Goal: Task Accomplishment & Management: Complete application form

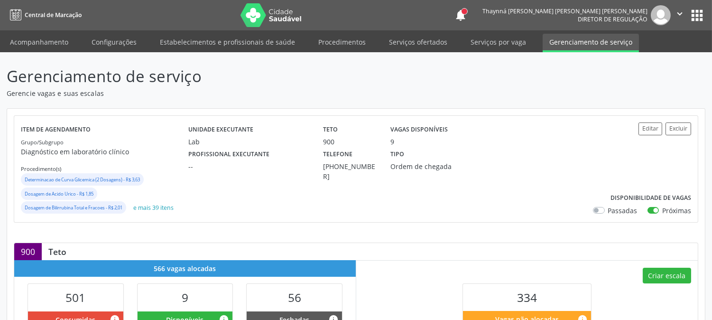
scroll to position [211, 0]
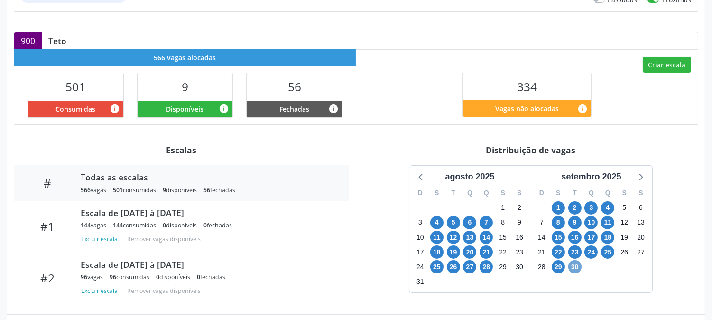
click at [571, 271] on span "30" at bounding box center [575, 266] width 13 height 13
click at [571, 268] on span "30" at bounding box center [575, 266] width 13 height 13
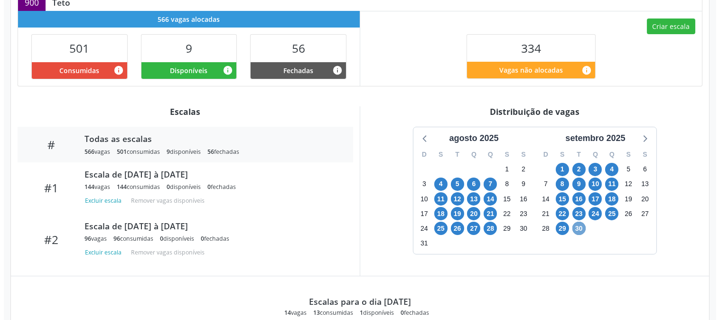
scroll to position [197, 0]
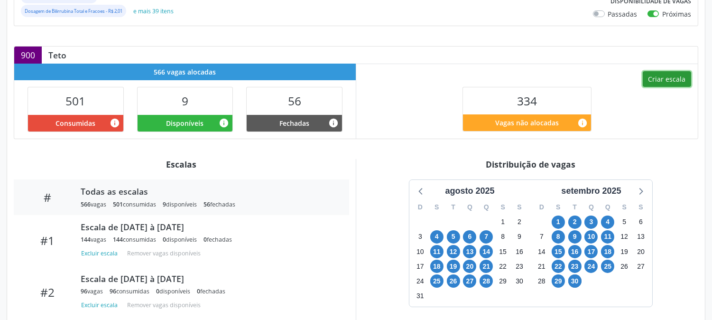
click at [647, 78] on button "Criar escala" at bounding box center [667, 79] width 48 height 16
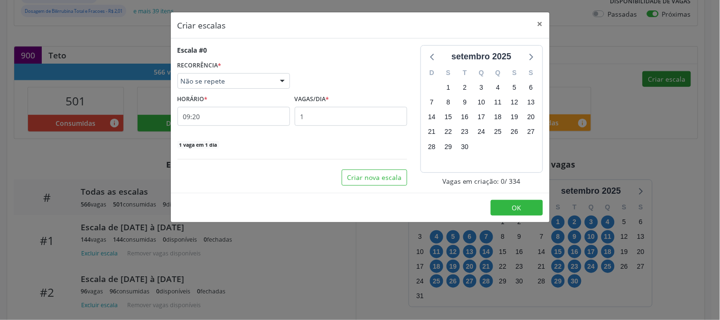
select select "8"
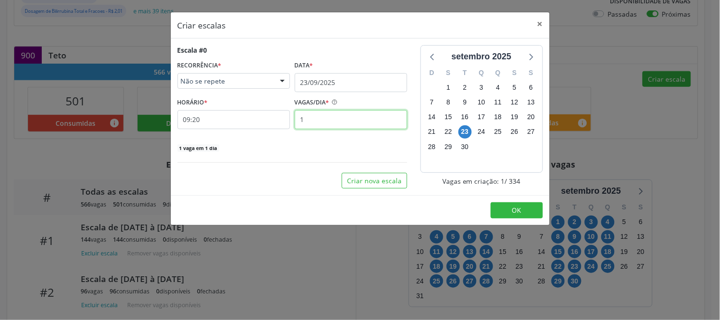
click at [367, 120] on input "1" at bounding box center [351, 119] width 112 height 19
type input "12"
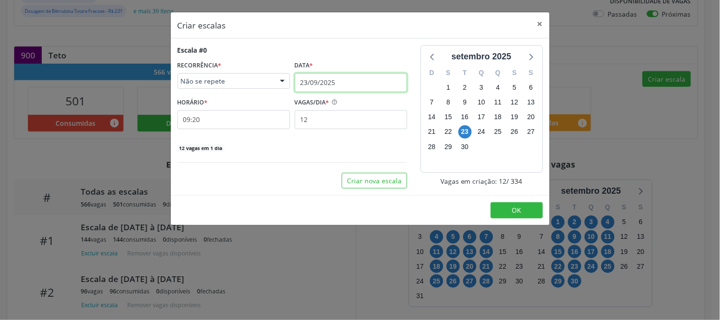
click at [335, 88] on input "23/09/2025" at bounding box center [351, 82] width 112 height 19
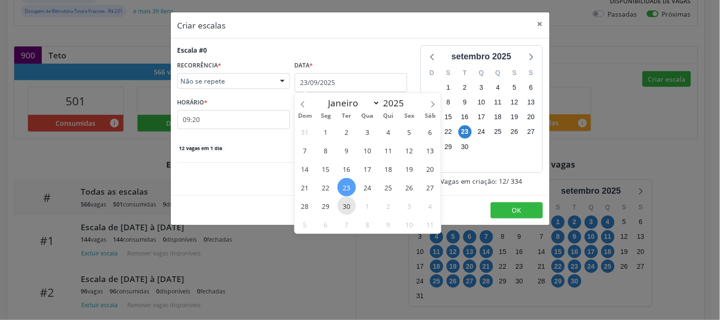
click at [342, 206] on span "30" at bounding box center [346, 206] width 19 height 19
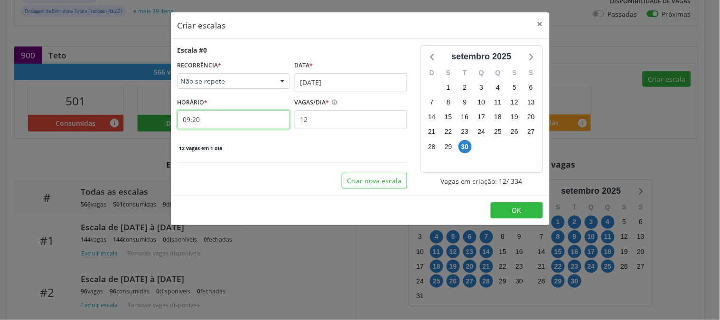
click at [249, 120] on input "09:20" at bounding box center [234, 119] width 112 height 19
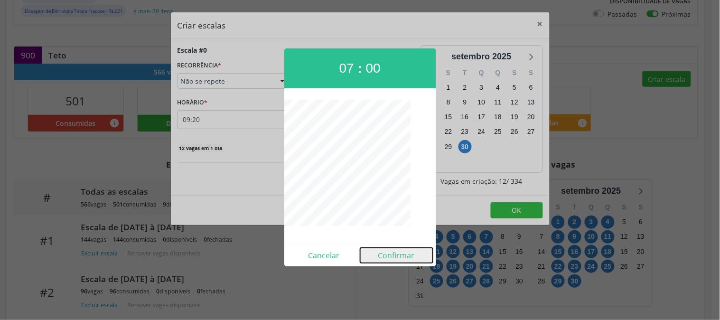
click at [405, 260] on button "Confirmar" at bounding box center [396, 255] width 73 height 15
type input "07:00"
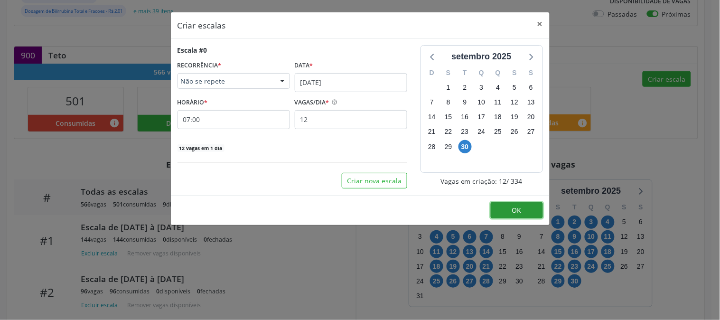
click at [509, 209] on button "OK" at bounding box center [517, 210] width 52 height 16
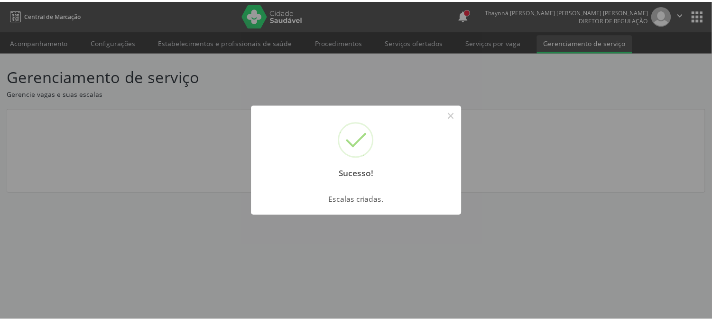
scroll to position [0, 0]
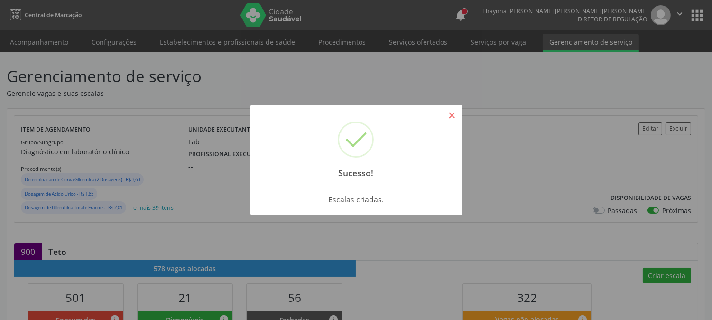
click at [459, 111] on button "×" at bounding box center [452, 115] width 16 height 16
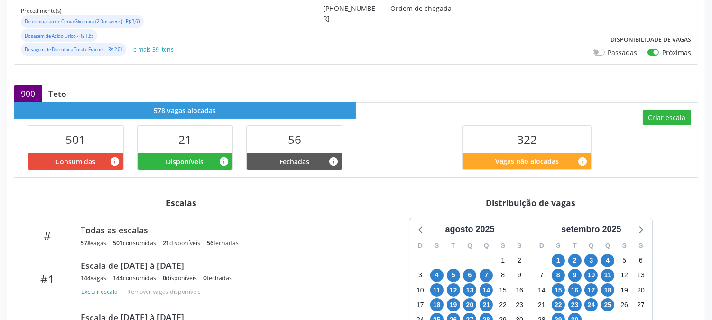
scroll to position [316, 0]
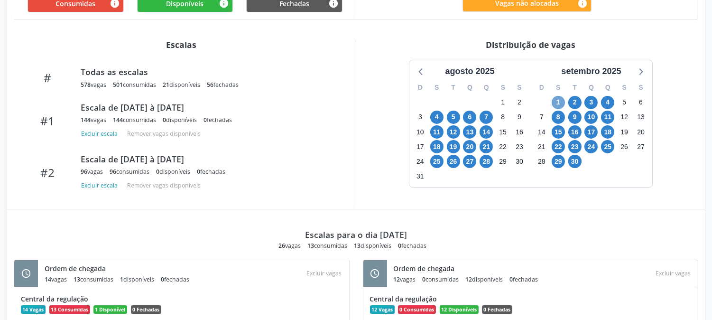
click at [558, 103] on span "1" at bounding box center [558, 102] width 13 height 13
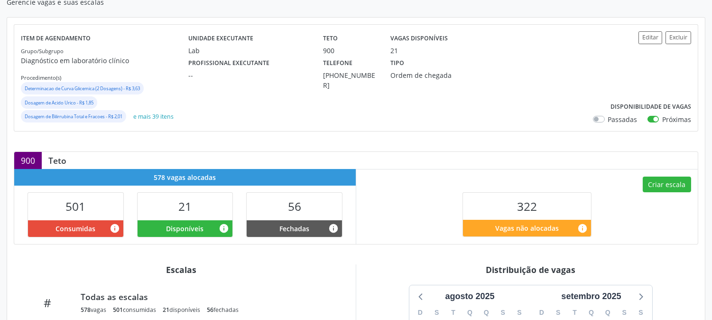
scroll to position [0, 0]
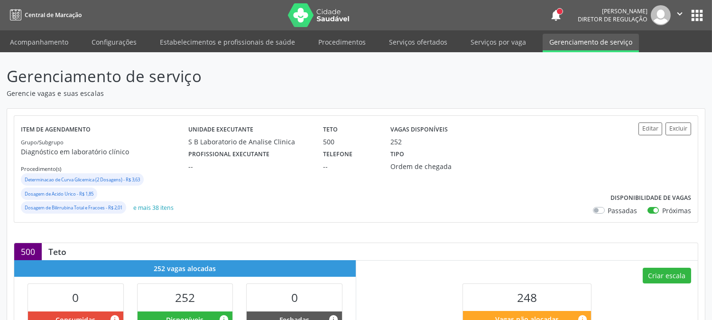
scroll to position [211, 0]
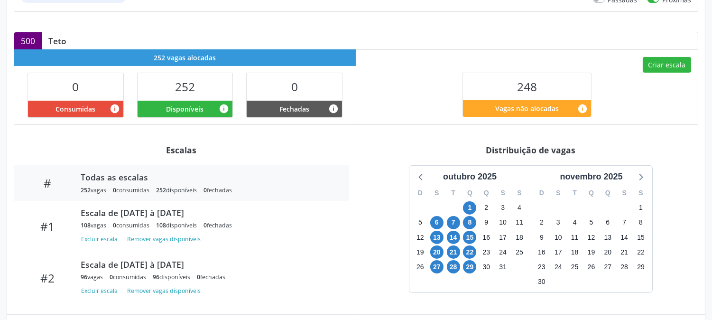
click at [477, 209] on div "1" at bounding box center [470, 207] width 17 height 15
click at [476, 208] on span "1" at bounding box center [469, 207] width 13 height 13
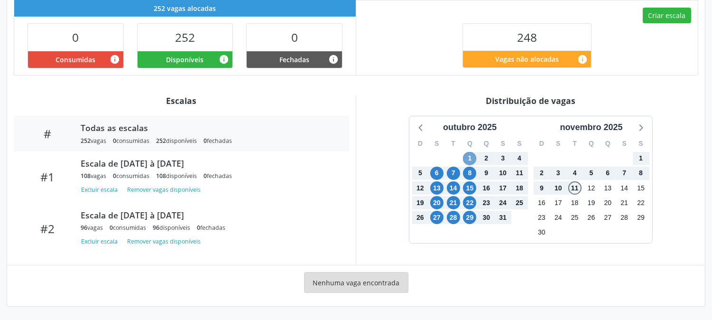
scroll to position [155, 0]
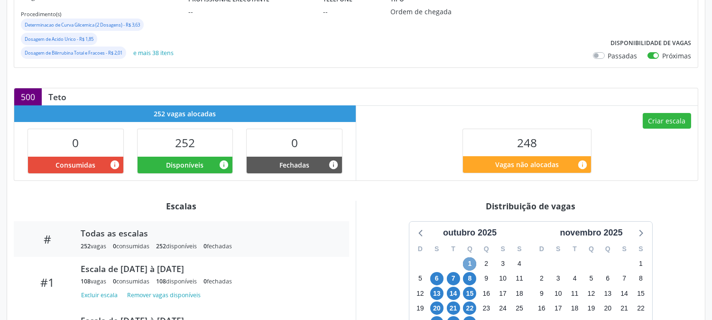
click at [466, 262] on span "1" at bounding box center [469, 263] width 13 height 13
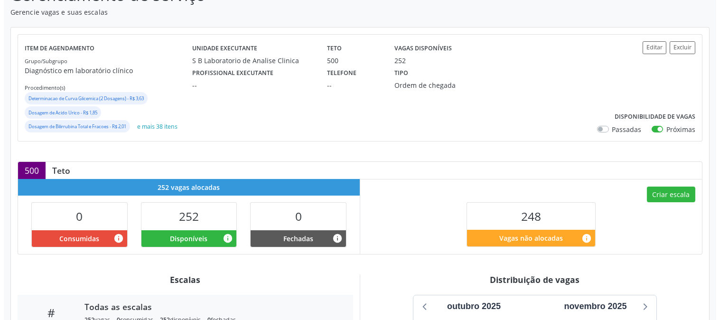
scroll to position [28, 0]
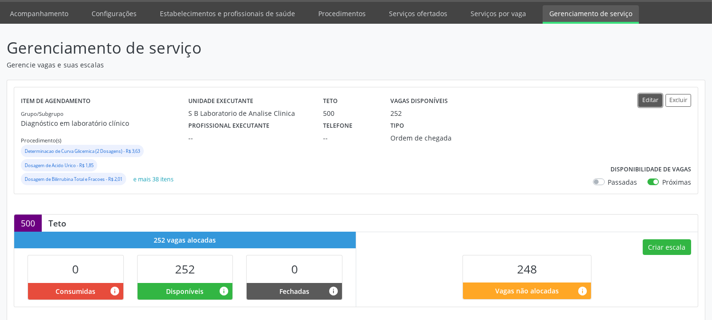
click at [648, 103] on button "Editar" at bounding box center [651, 100] width 24 height 13
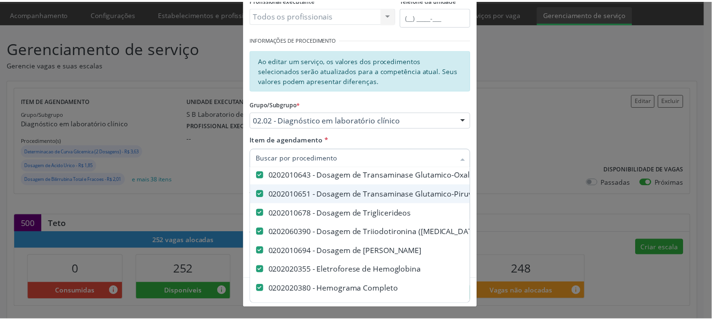
scroll to position [0, 0]
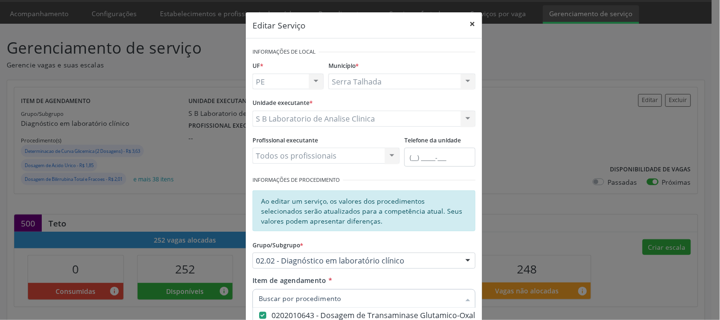
click at [466, 24] on button "×" at bounding box center [472, 23] width 19 height 23
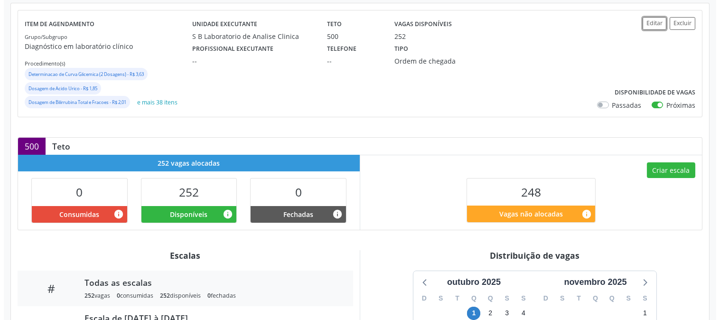
scroll to position [53, 0]
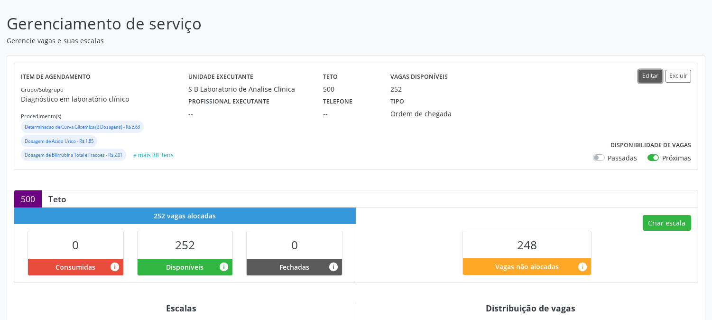
click at [644, 78] on button "Editar" at bounding box center [651, 76] width 24 height 13
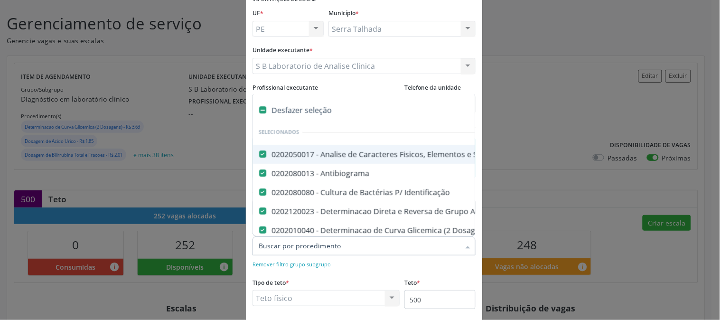
type input "g"
checkbox Antitoxoplasma "false"
checkbox Rubeola "false"
checkbox Fraco\) "false"
checkbox Parasitas "false"
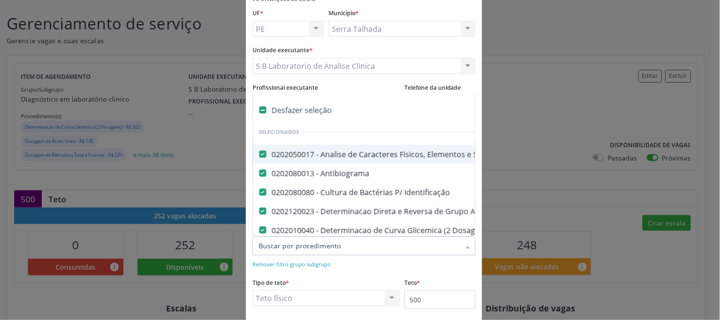
checkbox \(Tia\) "false"
type input "gl"
checkbox \(Psa\) "false"
checkbox Fracoes "false"
checkbox Calcio "false"
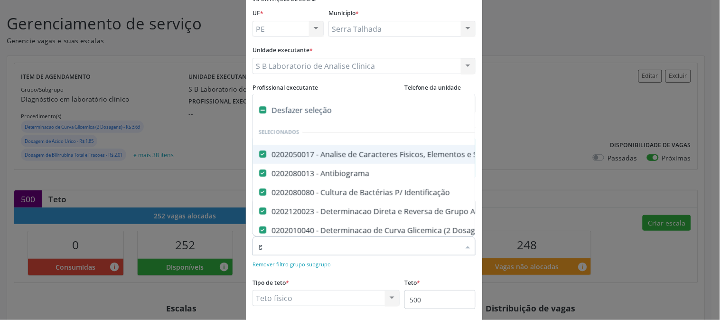
checkbox Ldl "false"
checkbox Total "false"
checkbox Creatinina "false"
checkbox Serico "false"
checkbox Gt\) "false"
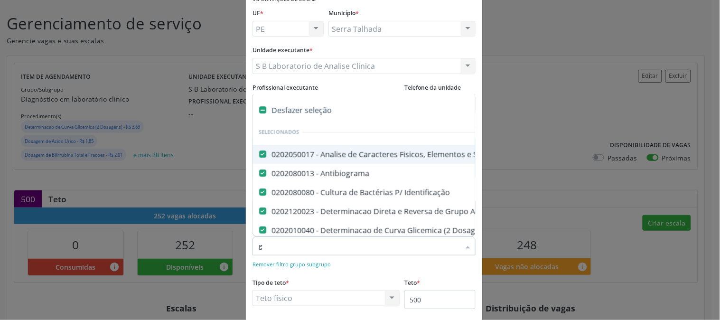
checkbox Glicose "false"
checkbox Hcg\) "false"
checkbox Glicosilada "false"
checkbox \(Tsh\) "false"
checkbox Reativa "false"
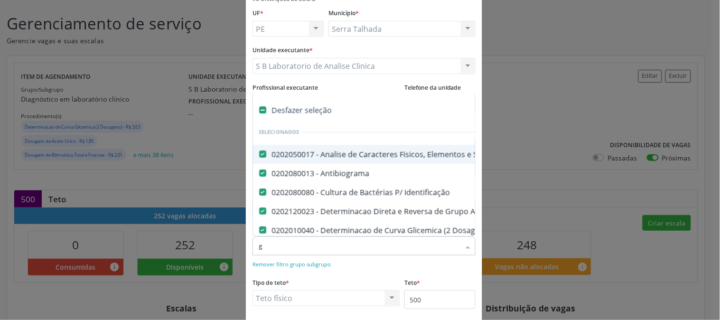
checkbox \(T4\) "false"
checkbox Livre\) "false"
checkbox \(Tgo\) "false"
checkbox \(Tgp\) "false"
checkbox Triglicerideos "false"
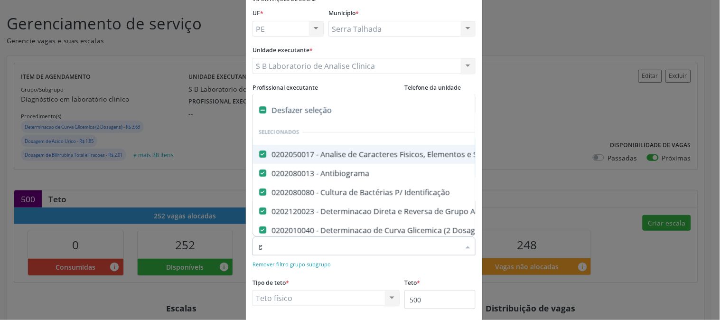
checkbox \(T3\) "false"
checkbox Ureia "false"
checkbox Hemoglobina "false"
checkbox Completo "false"
checkbox Anticitomegalovirus "false"
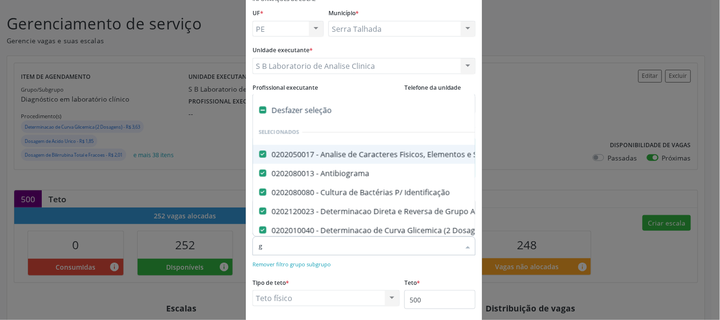
checkbox Antitoxoplasma "false"
checkbox Rubeola "false"
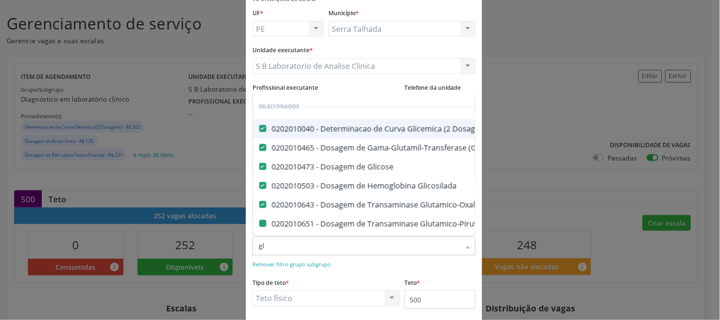
type input "gli"
checkbox \(Tgp\) "false"
checkbox Triglicerideos "false"
checkbox Hemoglobina "false"
checkbox \(Tia\) "false"
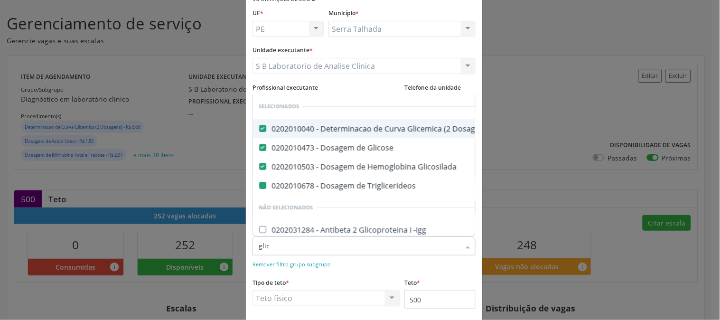
type input "glico"
checkbox Triglicerideos "false"
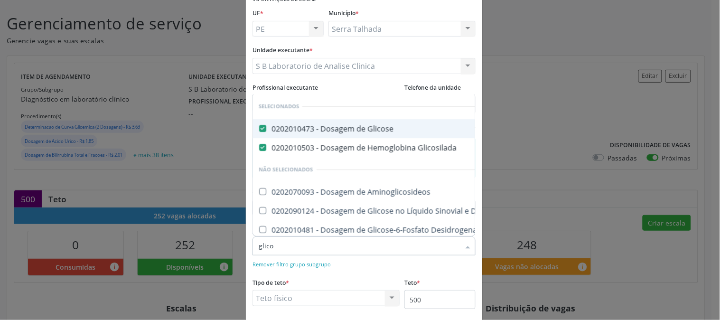
type input "glic"
checkbox Aminoglicosideos "true"
type input "gl"
checkbox Desidrogenase "true"
checkbox Quantitativa "true"
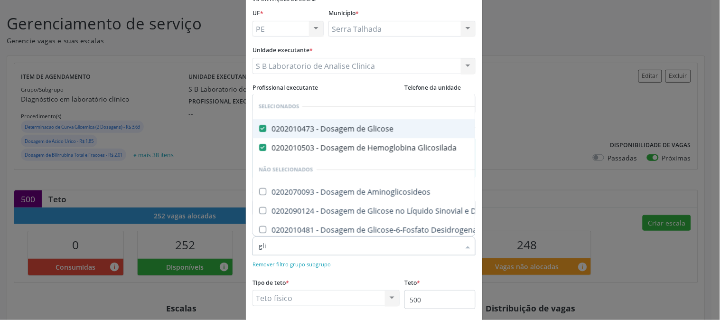
checkbox Glicose "true"
type input "g"
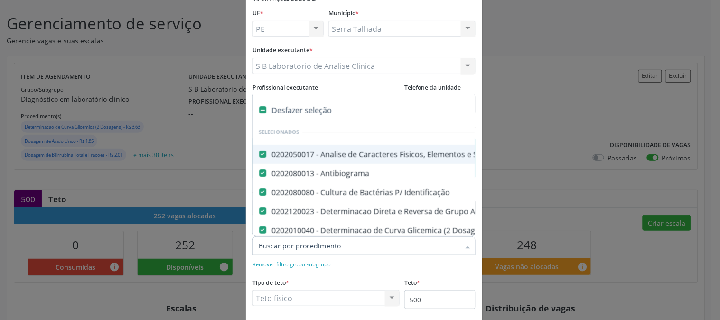
type input "c"
checkbox Hemoglobina "false"
checkbox Completo "false"
checkbox Anticitomegalovirus "false"
checkbox Antitoxoplasma "false"
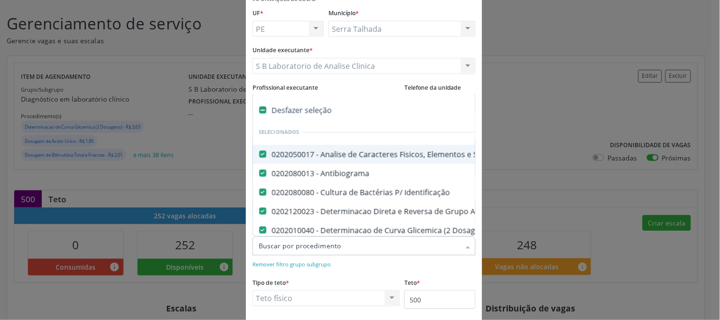
checkbox Rubeola "false"
checkbox Anticitomegalovirus "false"
checkbox Antitoxoplasma "false"
checkbox Rubeola "false"
checkbox Fraco\) "false"
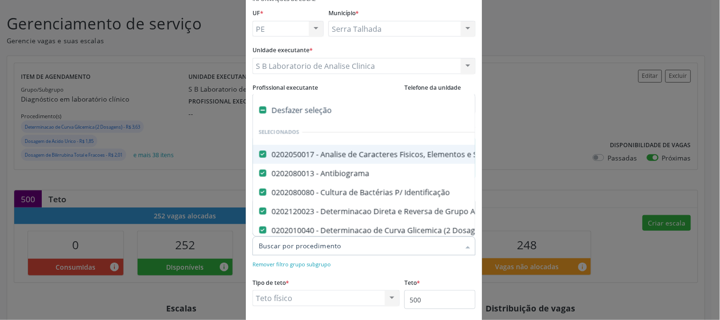
checkbox Parasitas "false"
checkbox \(Tia\) "false"
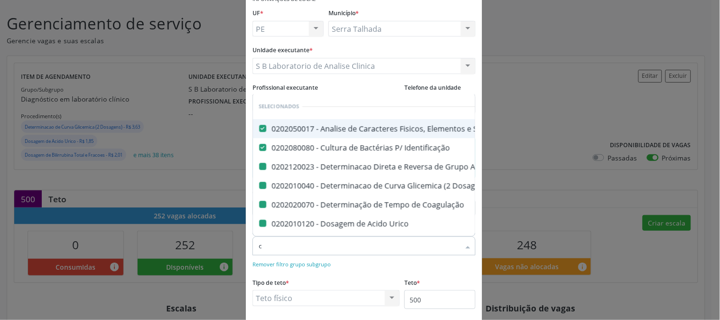
type input "cr"
checkbox Dosagens\) "false"
checkbox Urico "false"
checkbox \(Psa\) "false"
checkbox Fracoes "false"
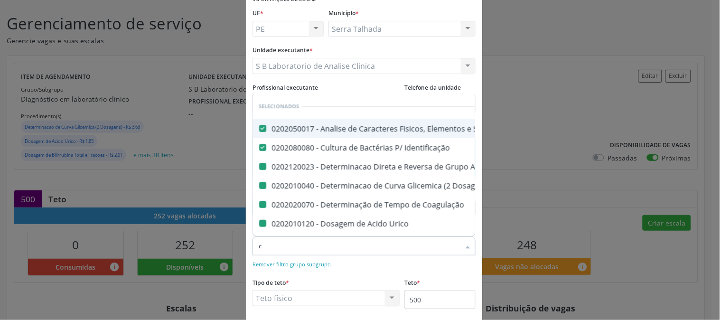
checkbox Calcio "false"
checkbox Ldl "false"
checkbox Total "false"
checkbox Creatinina "false"
checkbox Serico "false"
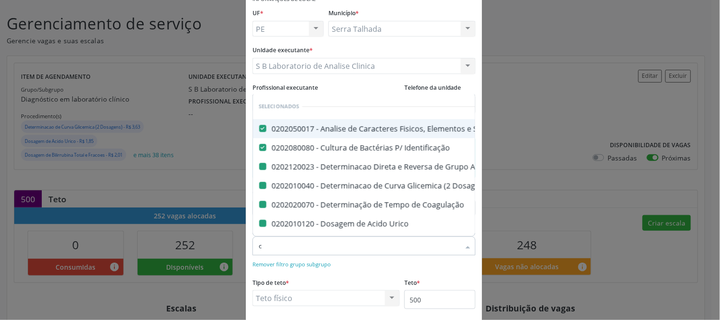
checkbox Glicose "false"
checkbox Hcg\) "false"
checkbox Glicosilada "false"
checkbox Reativa "false"
checkbox \(Tgo\) "false"
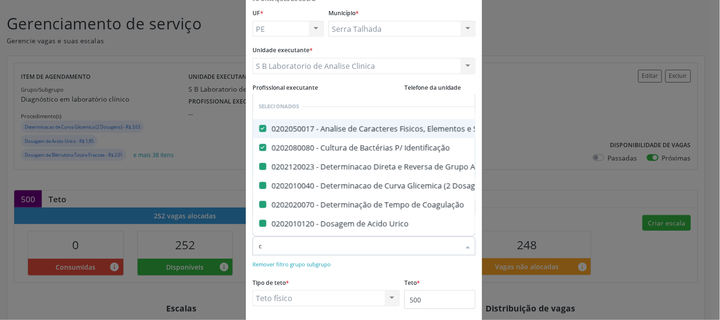
checkbox \(Tgp\) "false"
checkbox Triglicerideos "false"
checkbox Completo "false"
checkbox Anticitomegalovirus "false"
checkbox Antitoxoplasma "false"
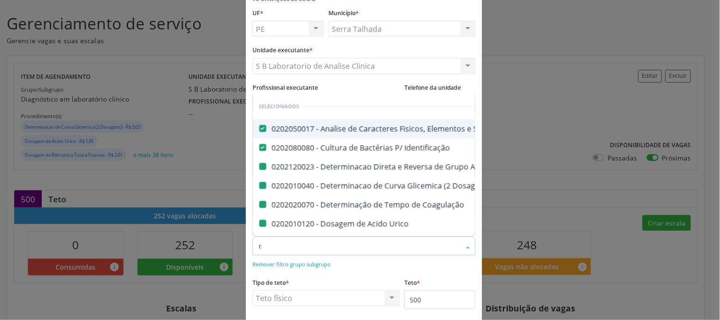
checkbox Rubeola "false"
checkbox Anticitomegalovirus "false"
checkbox Antitoxoplasma "false"
checkbox Rubeola "false"
checkbox Fraco\) "false"
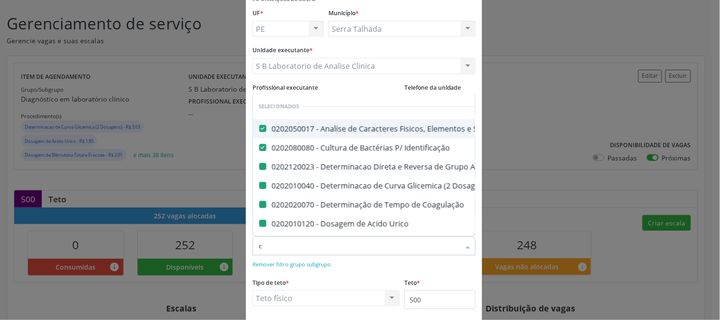
checkbox Parasitas "false"
checkbox Coagulação "false"
checkbox Abo "false"
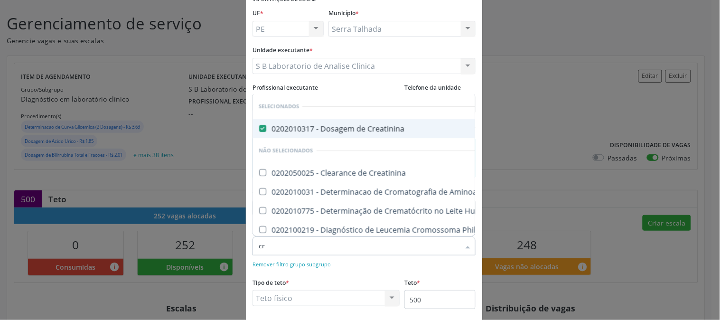
type input "c"
checkbox Aminoacidos "true"
checkbox Creatinina "true"
checkbox Ordenhado "true"
checkbox Molecular "true"
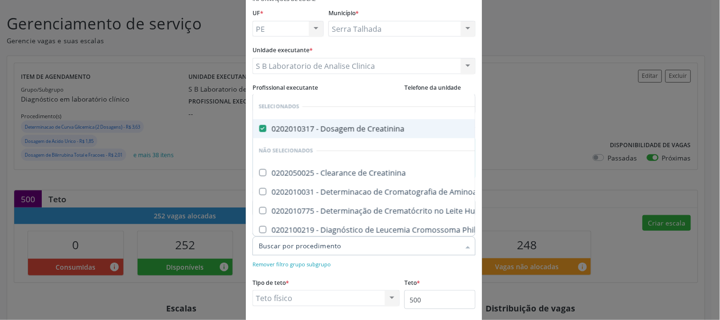
checkbox Alfa-2-Macroglobulina "true"
checkbox Beta-2-Microglobulina "true"
checkbox Amniótico "true"
checkbox \(Cpk\) "true"
checkbox Mb "true"
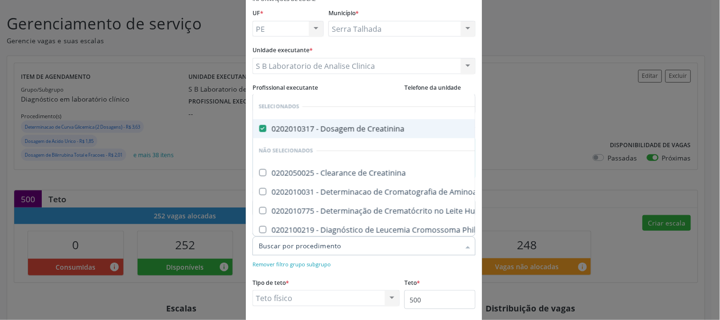
checkbox Crioaglutinina "true"
checkbox \(Hgh\) "true"
checkbox Urina "true"
checkbox Hematocrito\) "true"
checkbox \(Direto\) "true"
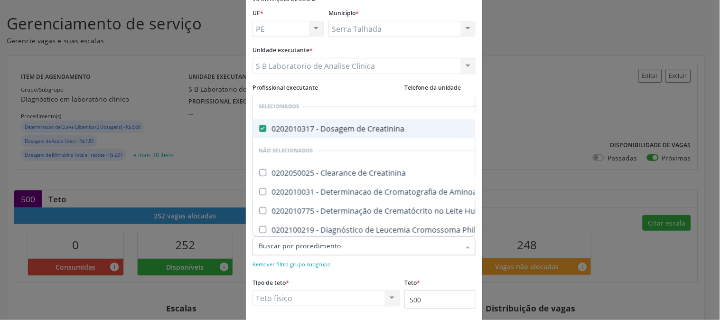
checkbox Hematocrito "true"
checkbox Micro-Organismos "true"
checkbox Array-Cgh "true"
checkbox Quantitativa "true"
checkbox Delgada\) "true"
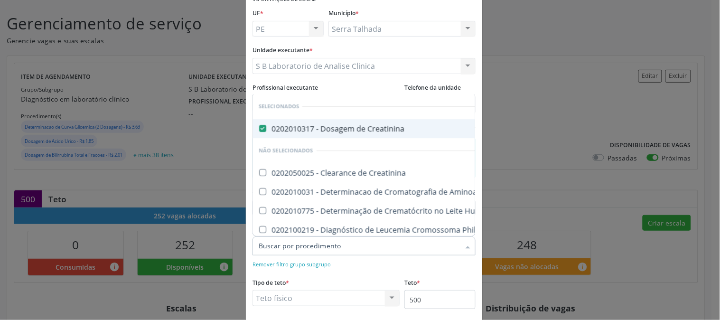
checkbox Metilação "true"
checkbox Delgada\) "true"
checkbox Cromatografia\) "true"
checkbox Antimicrossomas "true"
checkbox Cruzi "true"
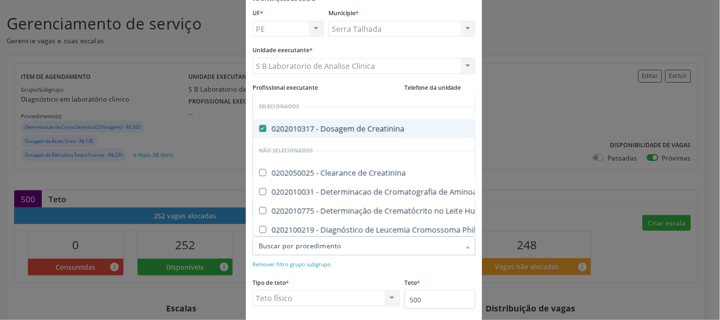
checkbox Cruzi "true"
checkbox Crioglobulinas "true"
checkbox Polarizada "true"
checkbox Macroprolactina "true"
checkbox Imunofluorescencia\) "true"
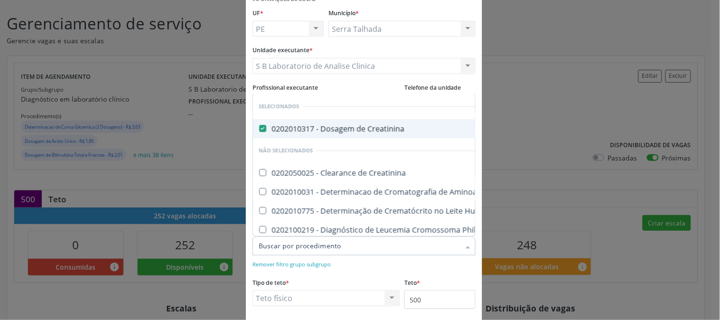
checkbox Coliformes "true"
checkbox Molecular "true"
checkbox Fecal "true"
checkbox Amostras "true"
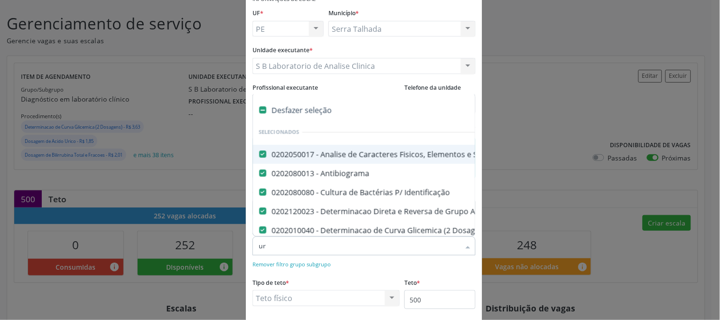
type input "ure"
checkbox Identificação "false"
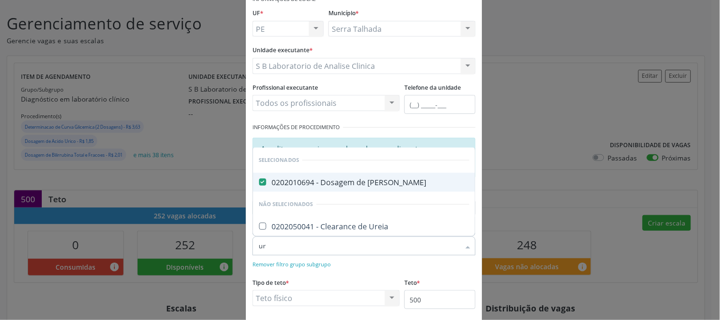
type input "u"
checkbox Ureia "true"
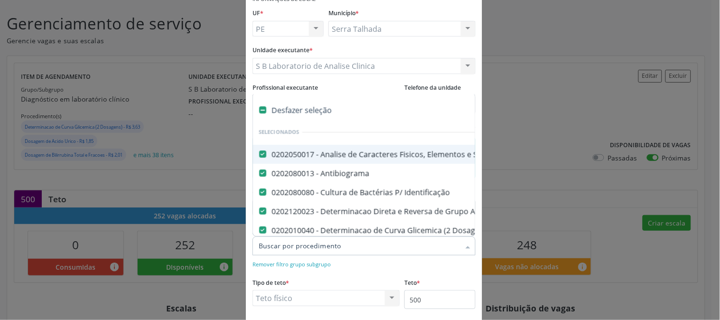
type input "c"
checkbox Hemoglobina "false"
checkbox Completo "false"
checkbox Anticitomegalovirus "false"
checkbox Antitoxoplasma "false"
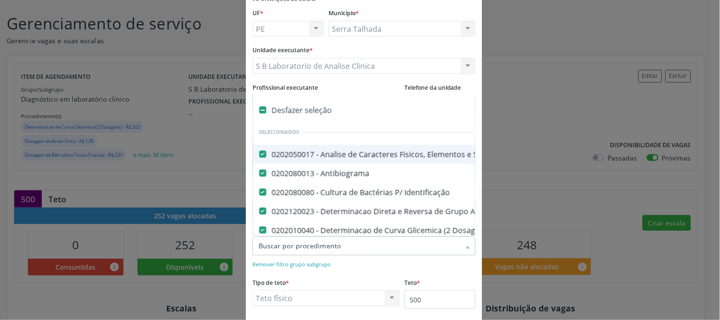
checkbox Rubeola "false"
checkbox Anticitomegalovirus "false"
checkbox Antitoxoplasma "false"
checkbox Rubeola "false"
checkbox Fraco\) "false"
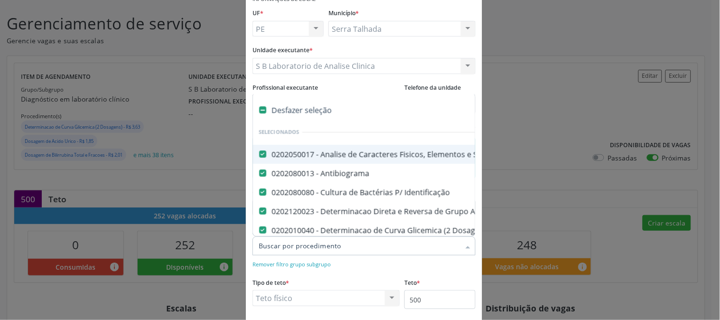
checkbox Parasitas "false"
checkbox \(Tia\) "false"
type input "co"
checkbox Reativa "false"
checkbox \(T4\) "false"
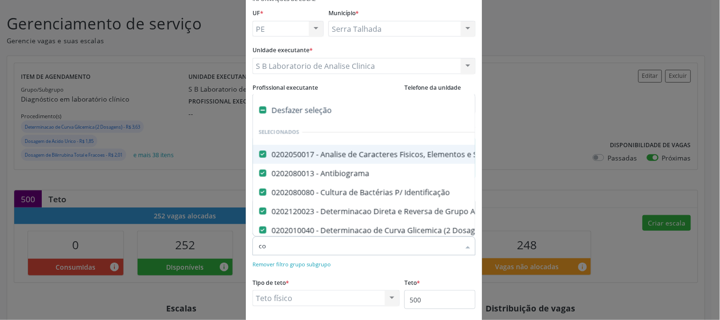
checkbox Livre\) "false"
checkbox \(Tgo\) "false"
checkbox \(Tgp\) "false"
checkbox Triglicerideos "false"
checkbox \(T3\) "false"
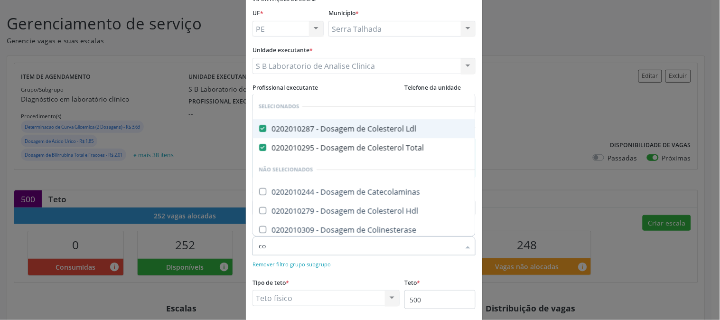
type input "col"
checkbox Catecolaminas "false"
checkbox Hdl "false"
checkbox Colinesterase "false"
checkbox Coleta\) "false"
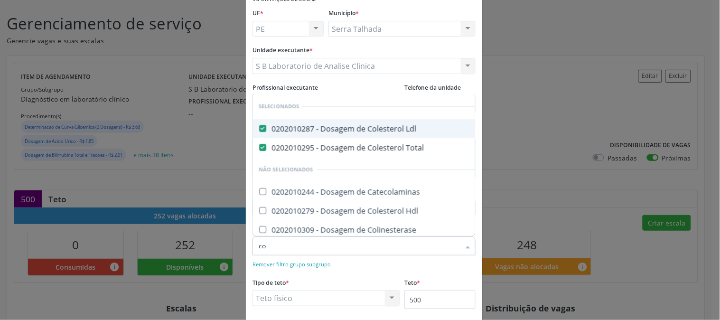
checkbox Direto "false"
checkbox Coliformes "false"
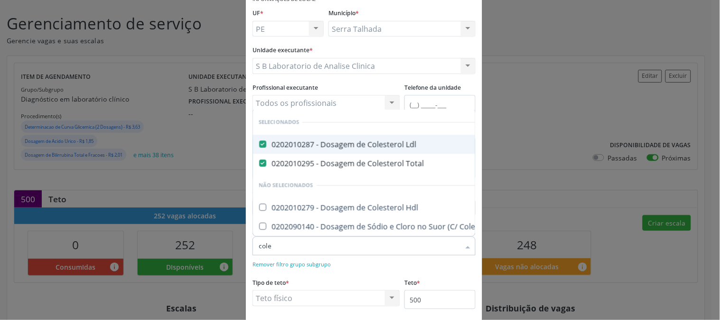
type input "coles"
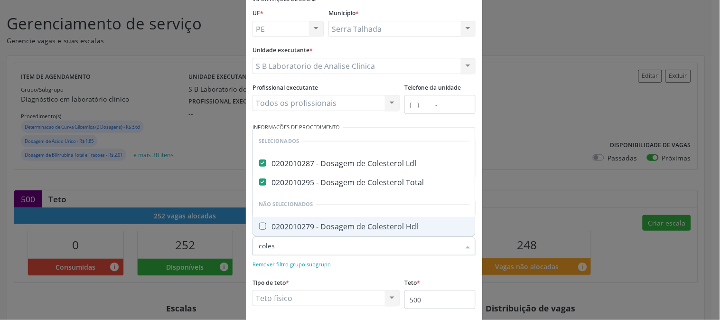
click at [262, 225] on Hdl at bounding box center [262, 226] width 7 height 7
click at [259, 225] on Hdl "checkbox" at bounding box center [256, 226] width 6 height 6
checkbox Hdl "true"
drag, startPoint x: 277, startPoint y: 243, endPoint x: 248, endPoint y: 250, distance: 29.6
click at [250, 250] on div "Item de agendamento * coles Desfazer seleção Selecionados 0202010287 - Dosagem …" at bounding box center [364, 246] width 228 height 47
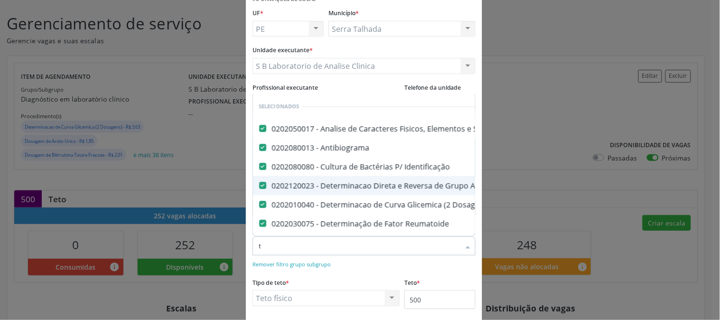
type input "tr"
checkbox Ldl "false"
checkbox Total "false"
checkbox Creatinina "false"
checkbox Gt\) "false"
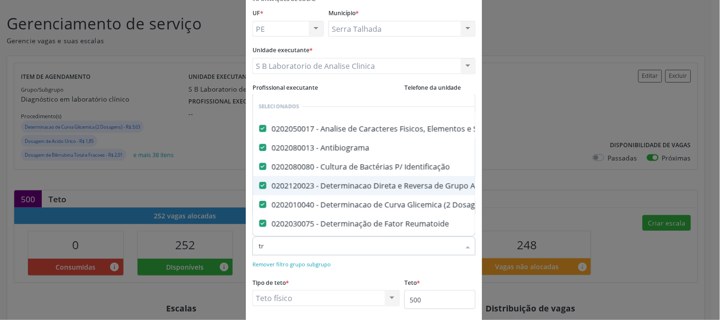
checkbox Hcg\) "false"
checkbox \(Tsh\) "false"
checkbox Reativa "false"
checkbox \(T4\) "false"
checkbox Livre\) "false"
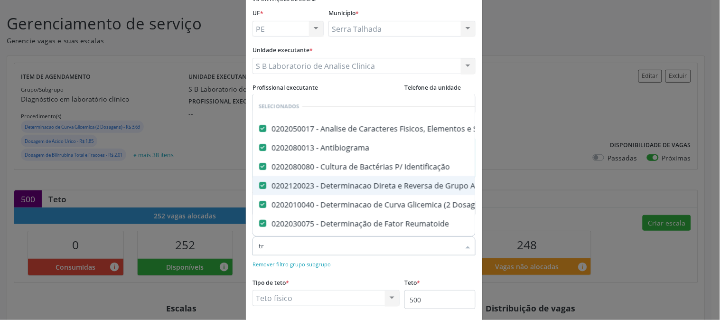
checkbox \(Tgo\) "false"
checkbox \(Tgp\) "false"
checkbox Triglicerideos "false"
checkbox \(T3\) "false"
checkbox Hemoglobina "false"
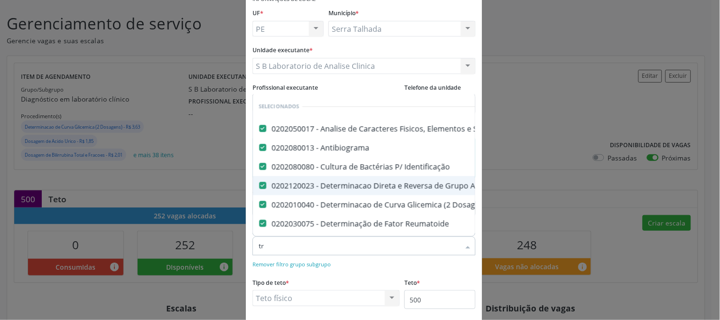
checkbox Completo "false"
checkbox Anticitomegalovirus "false"
checkbox Antitoxoplasma "false"
checkbox Rubeola "false"
checkbox Anticitomegalovirus "false"
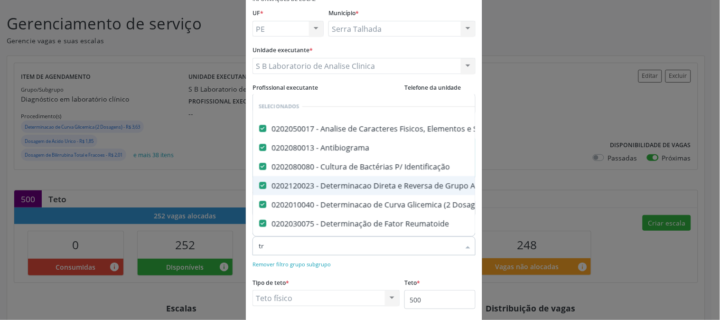
checkbox Antitoxoplasma "false"
checkbox Rubeola "false"
checkbox Fraco\) "false"
checkbox Parasitas "false"
checkbox \(Tia\) "false"
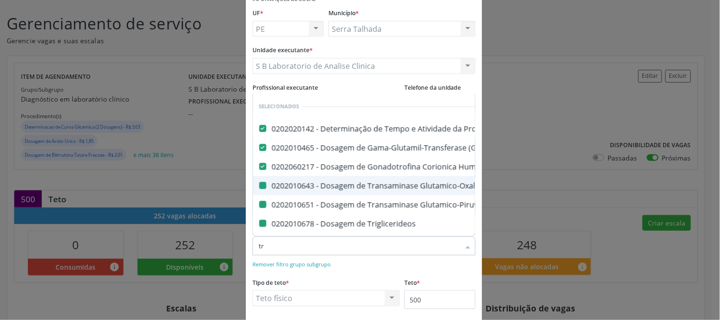
type input "tri"
checkbox \(Tgo\) "false"
checkbox \(Tgp\) "false"
checkbox Triglicerideos "false"
checkbox \(T3\) "false"
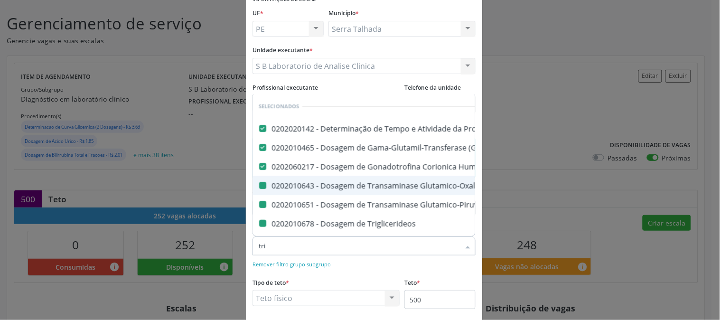
checkbox Hemoglobina "false"
checkbox Rubeola "false"
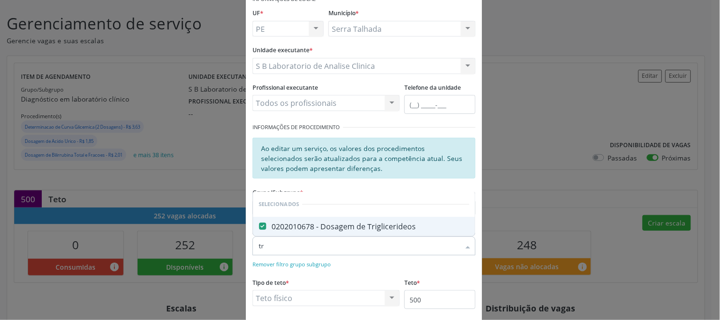
type input "t"
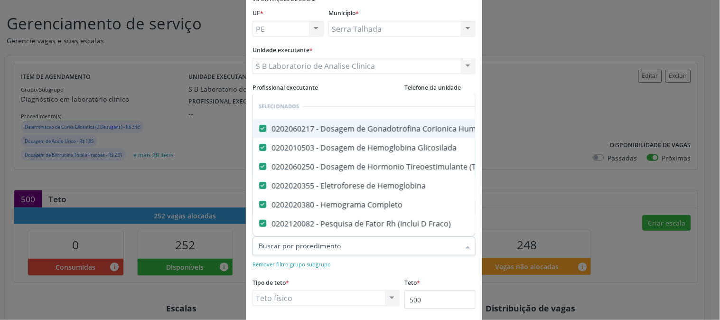
type input "h"
checkbox \(Dornic\) "false"
checkbox Blot "false"
checkbox \(Hanseníase\) "false"
checkbox Herpesvirus "false"
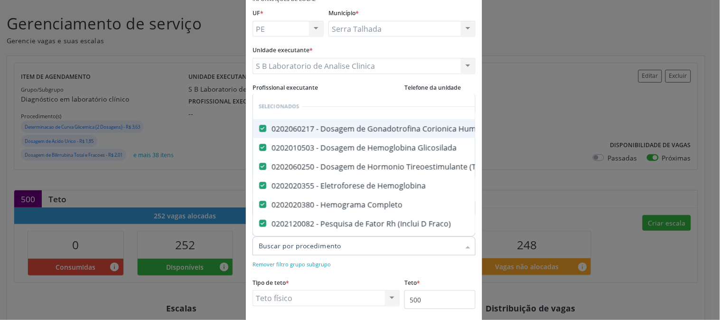
checkbox Hematologica "false"
checkbox Herpesvirus "false"
checkbox \(Pos-Pasteurização\) "false"
checkbox \(Confirmatorio\) "false"
checkbox Congênita "false"
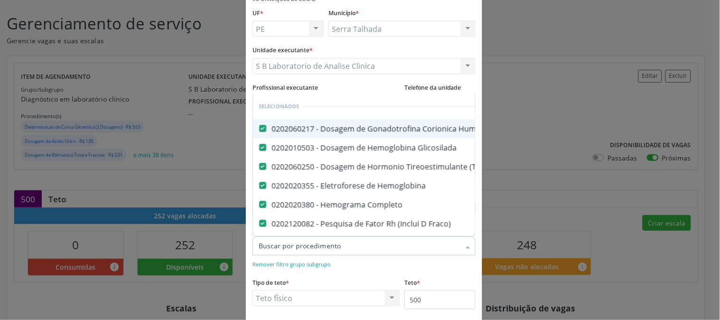
checkbox Parceria\) "false"
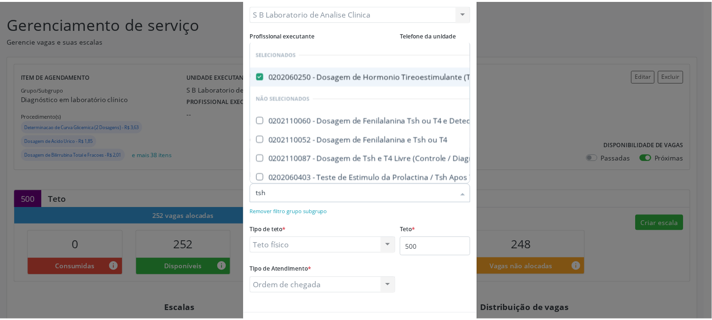
scroll to position [140, 0]
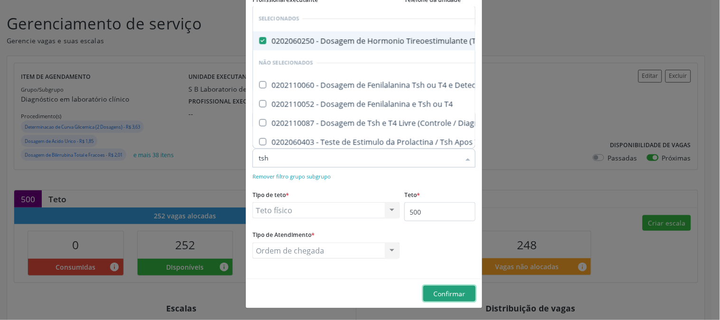
click at [457, 295] on span "Confirmar" at bounding box center [450, 293] width 32 height 9
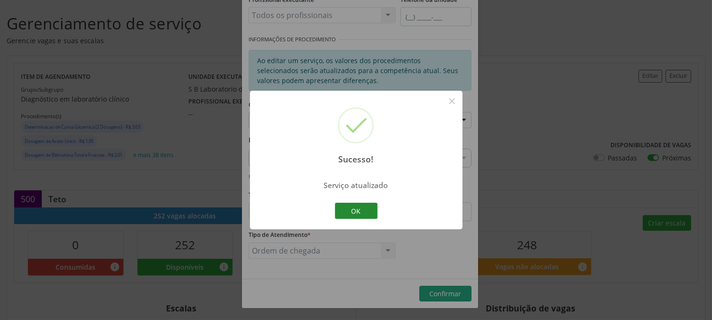
click at [364, 210] on button "OK" at bounding box center [356, 211] width 43 height 16
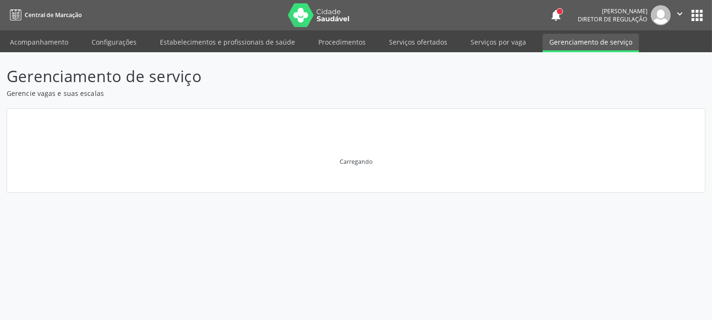
scroll to position [0, 0]
